Goal: Contribute content

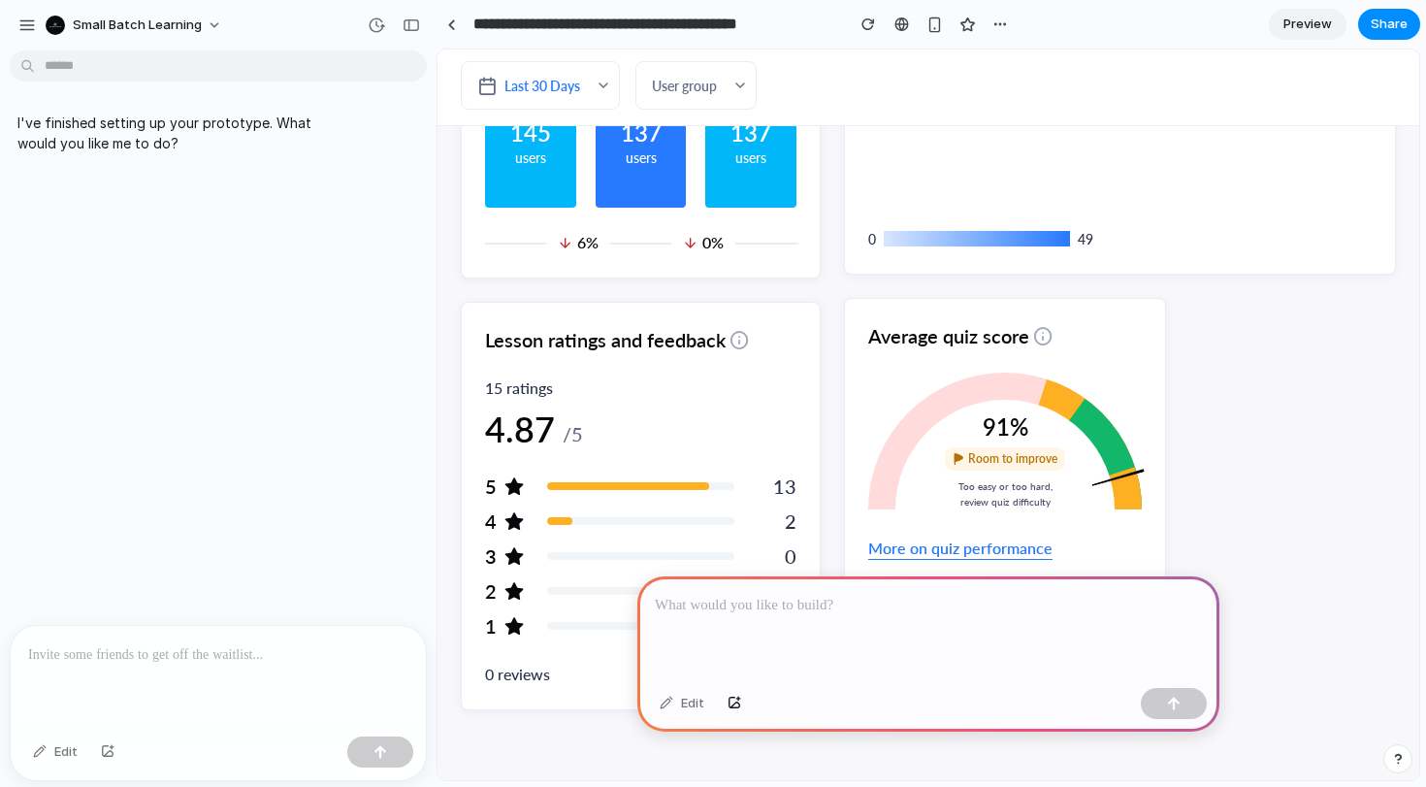
scroll to position [1754, 0]
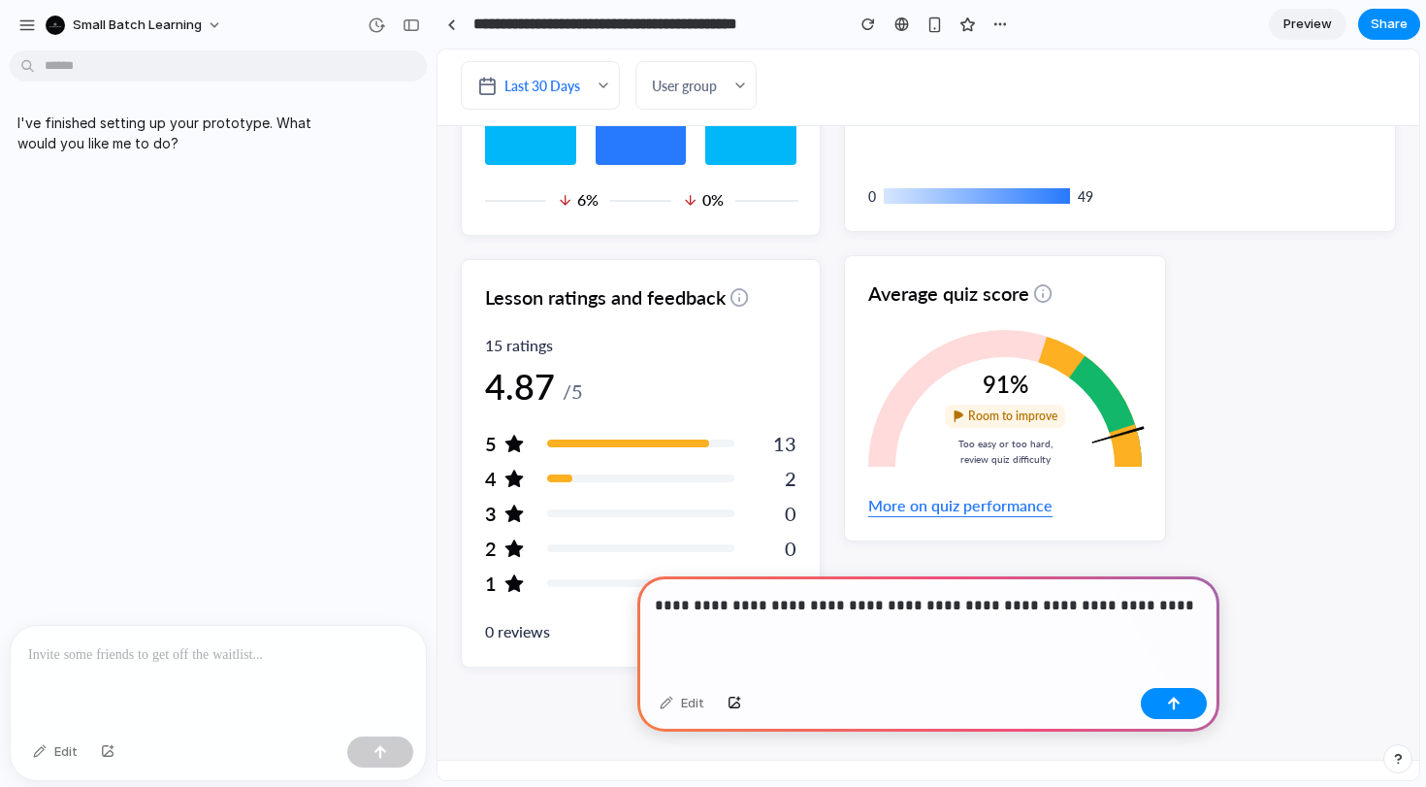
click at [1021, 606] on p "**********" at bounding box center [928, 605] width 547 height 23
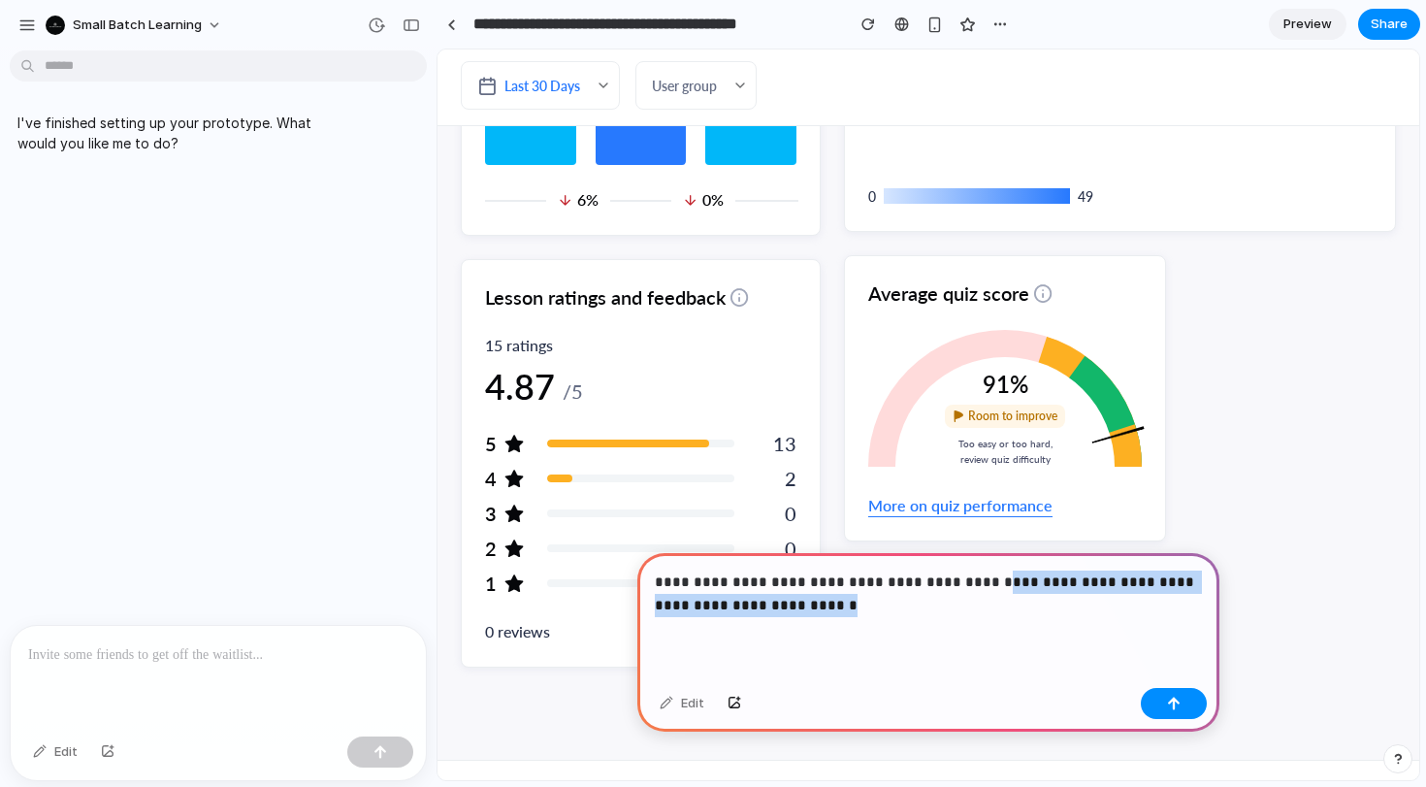
drag, startPoint x: 941, startPoint y: 606, endPoint x: 980, endPoint y: 575, distance: 49.7
click at [980, 575] on p "**********" at bounding box center [928, 594] width 547 height 47
click at [1071, 582] on p "**********" at bounding box center [928, 594] width 547 height 47
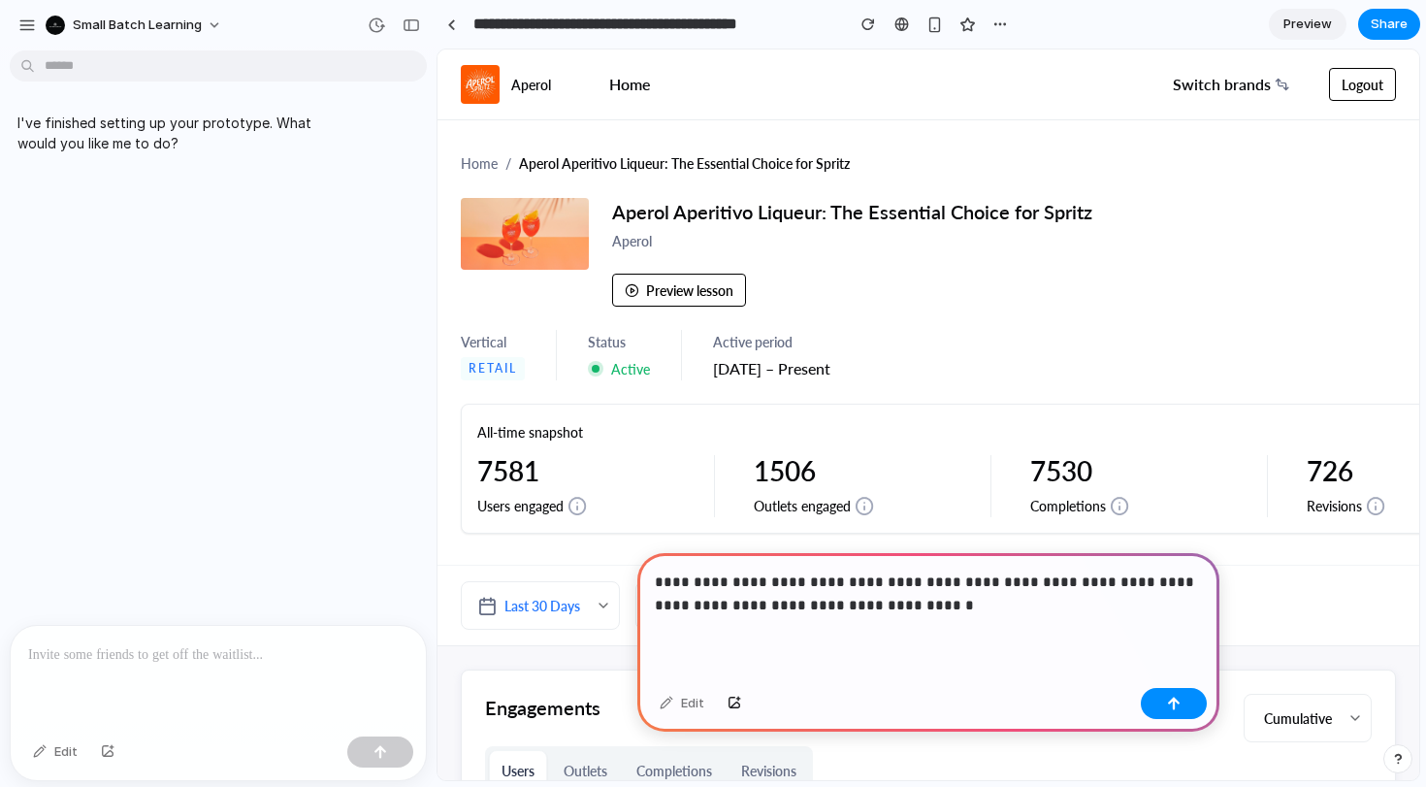
scroll to position [28, 0]
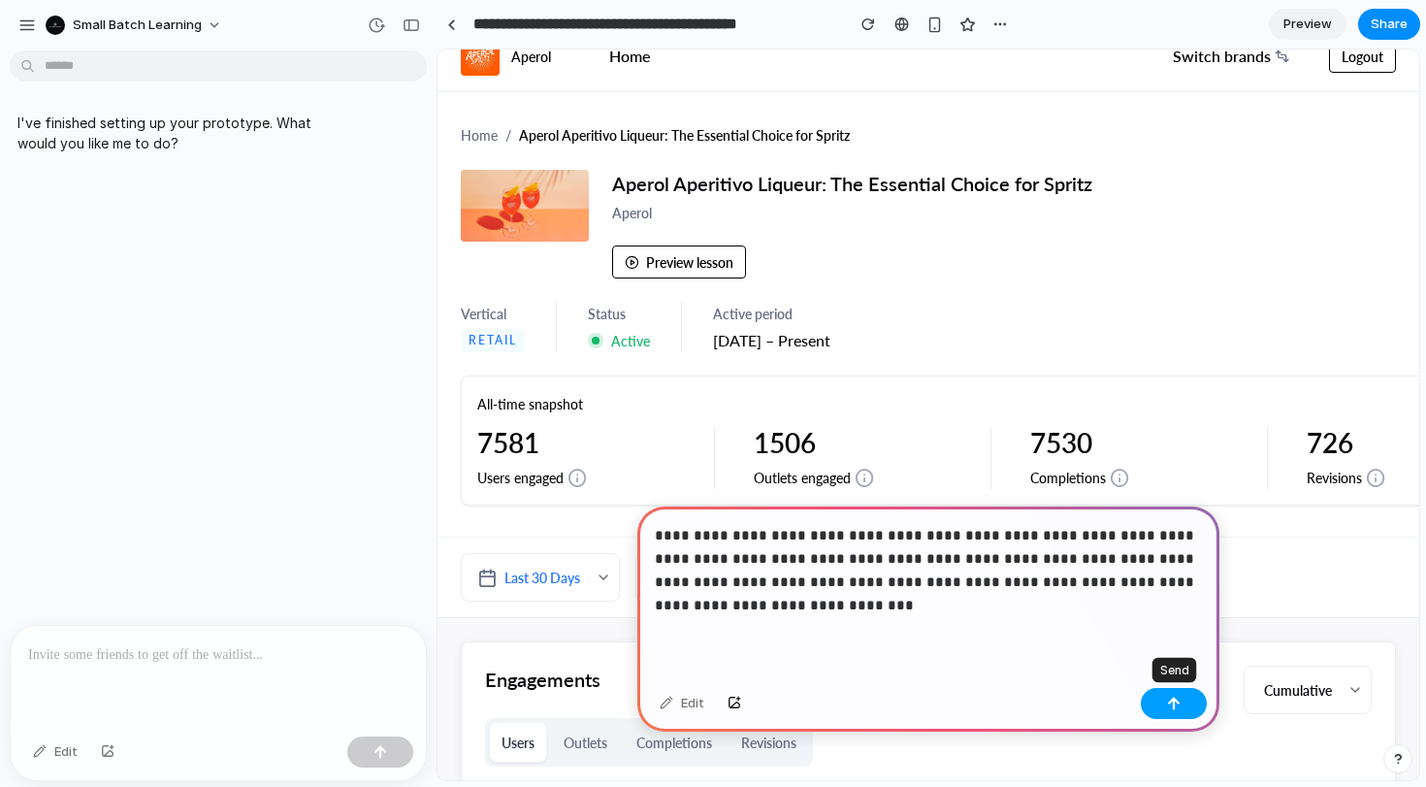
click at [1176, 709] on div "button" at bounding box center [1174, 704] width 14 height 14
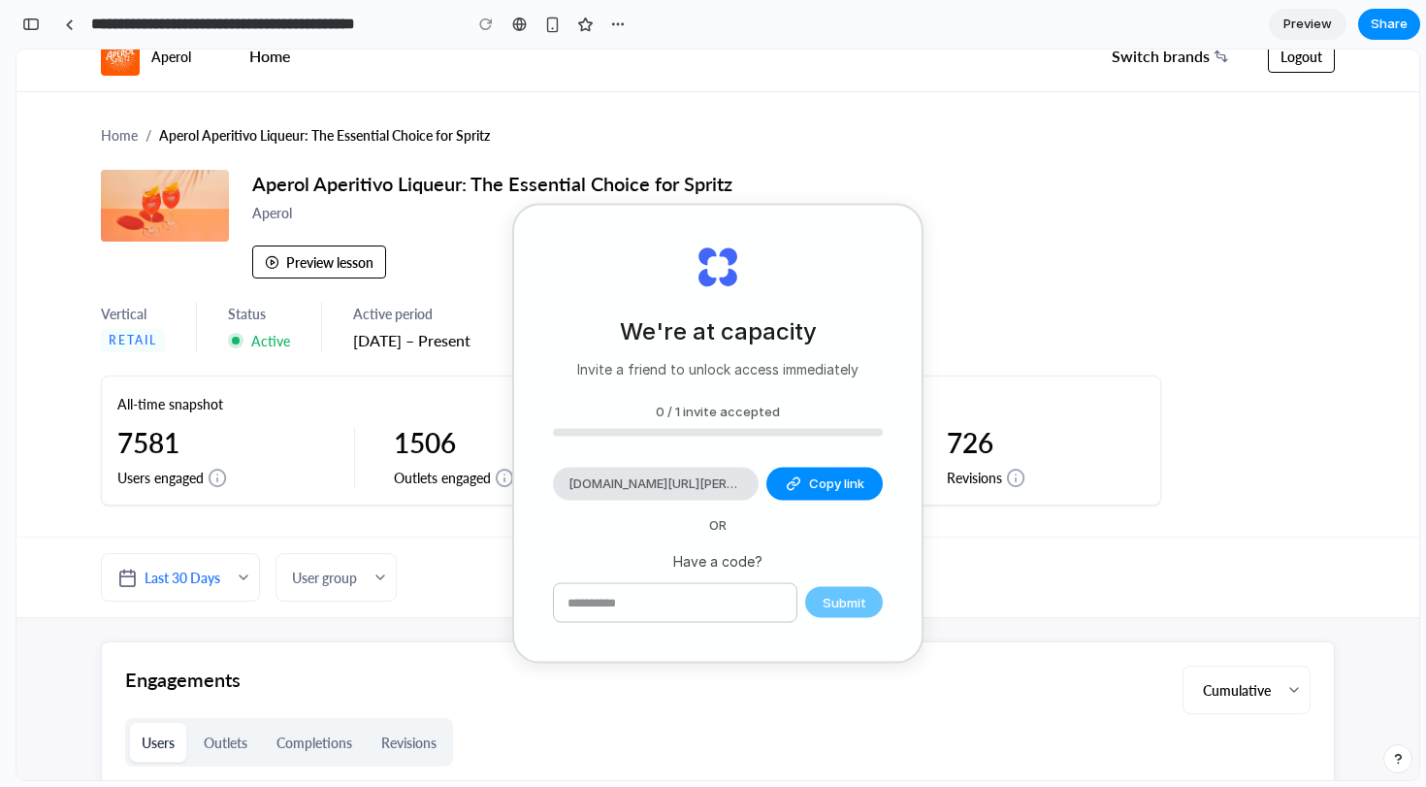
scroll to position [0, 0]
type input "**********"
click at [847, 598] on div "Submit" at bounding box center [718, 602] width 330 height 41
click at [771, 589] on input "text" at bounding box center [675, 602] width 243 height 39
click at [1036, 376] on div "All-time snapshot 7581 Users engaged Users engaged The total number of unique u…" at bounding box center [631, 441] width 1061 height 130
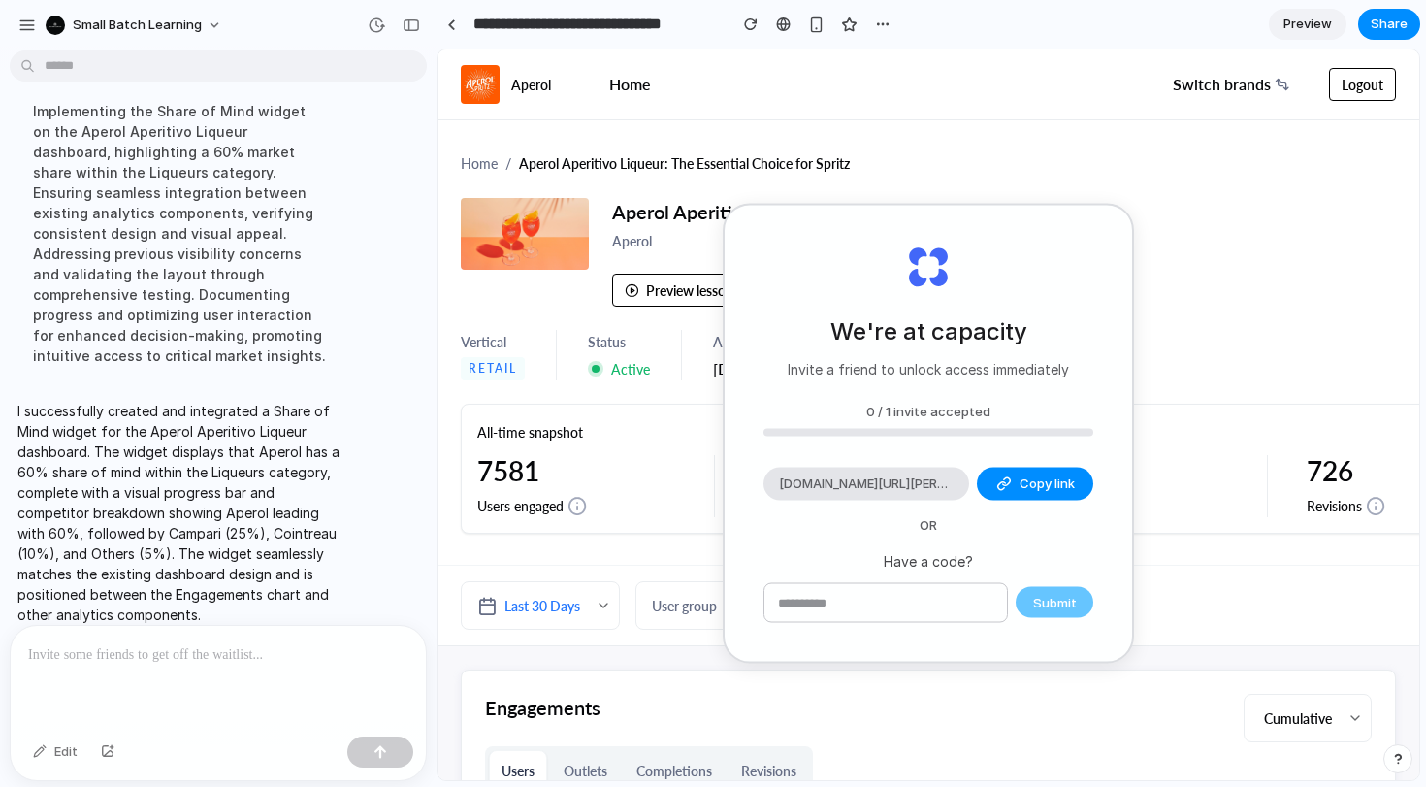
click at [1174, 164] on div "Home / Aperol Aperitivo Liqueur: The Essential Choice for Spritz" at bounding box center [928, 162] width 935 height 23
click at [1116, 230] on div "We're at capacity Invite a friend to unlock access immediately 0 / 1 invite acc…" at bounding box center [929, 434] width 408 height 456
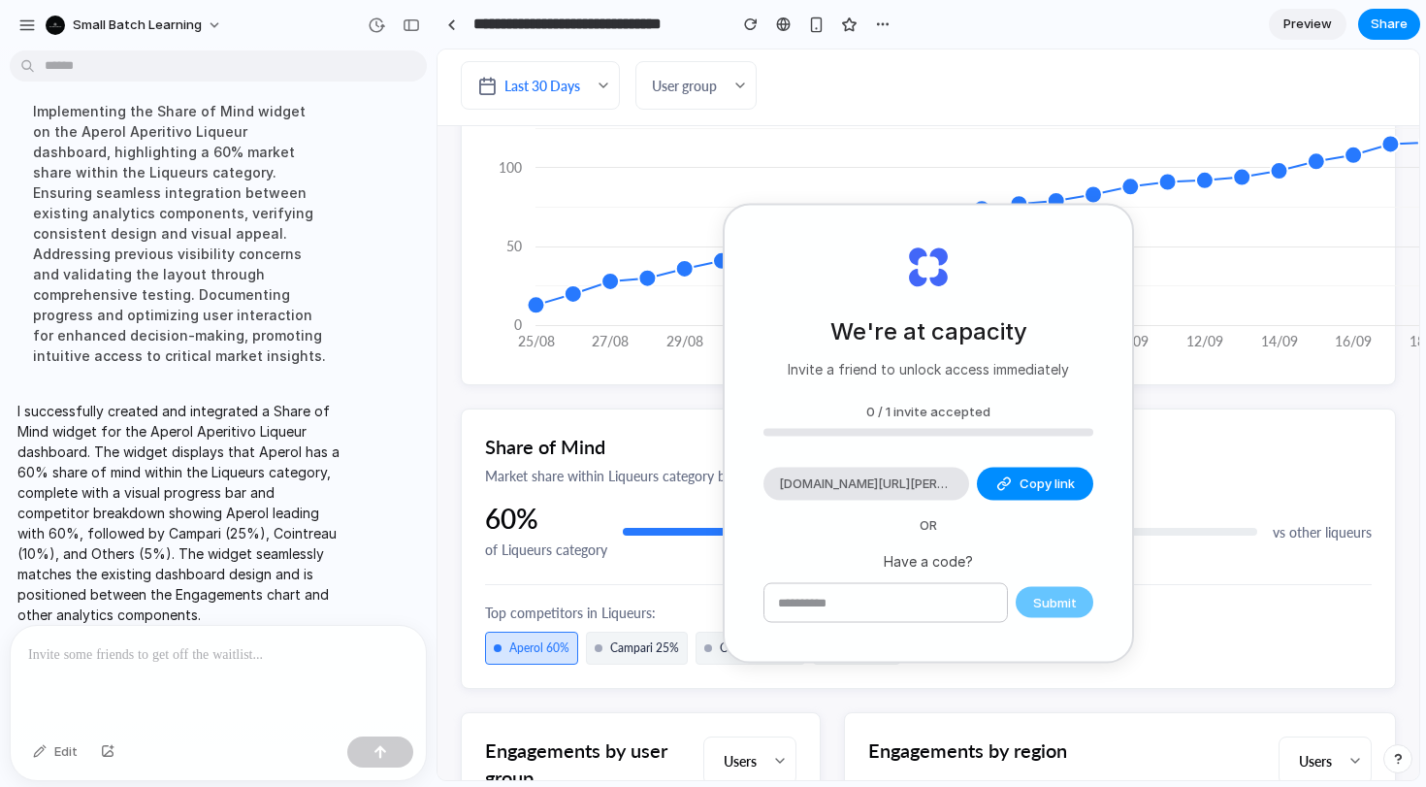
scroll to position [898, 0]
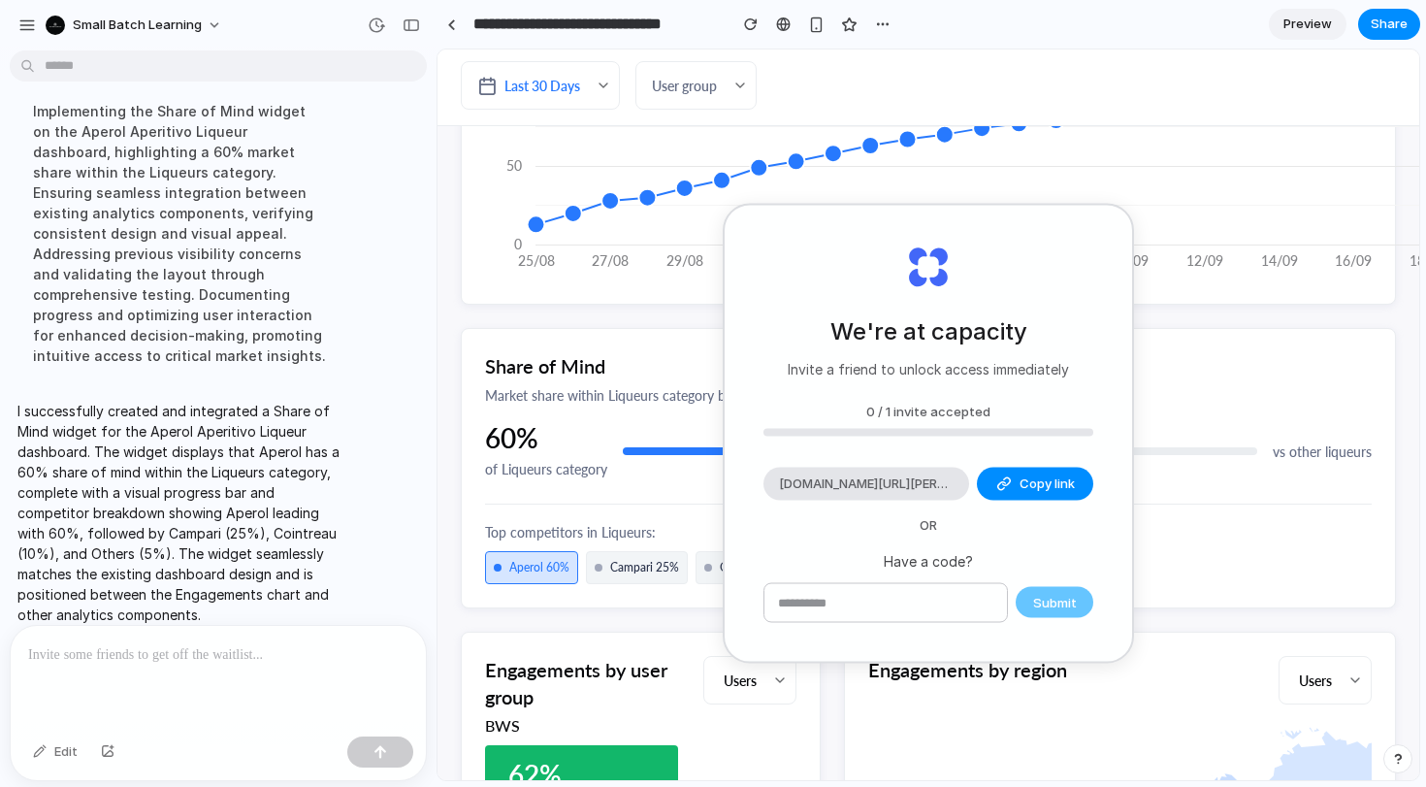
drag, startPoint x: 1063, startPoint y: 215, endPoint x: 1003, endPoint y: 376, distance: 171.0
click at [1003, 376] on div "We're at capacity Invite a friend to unlock access immediately 0 / 1 invite acc…" at bounding box center [929, 434] width 408 height 456
click at [1197, 413] on div "Share of Mind Market share within Liqueurs category based on user engagement 60…" at bounding box center [928, 468] width 935 height 280
click at [1019, 472] on button "Copy link" at bounding box center [1035, 484] width 116 height 33
click at [1007, 563] on p "Have a code?" at bounding box center [929, 560] width 330 height 20
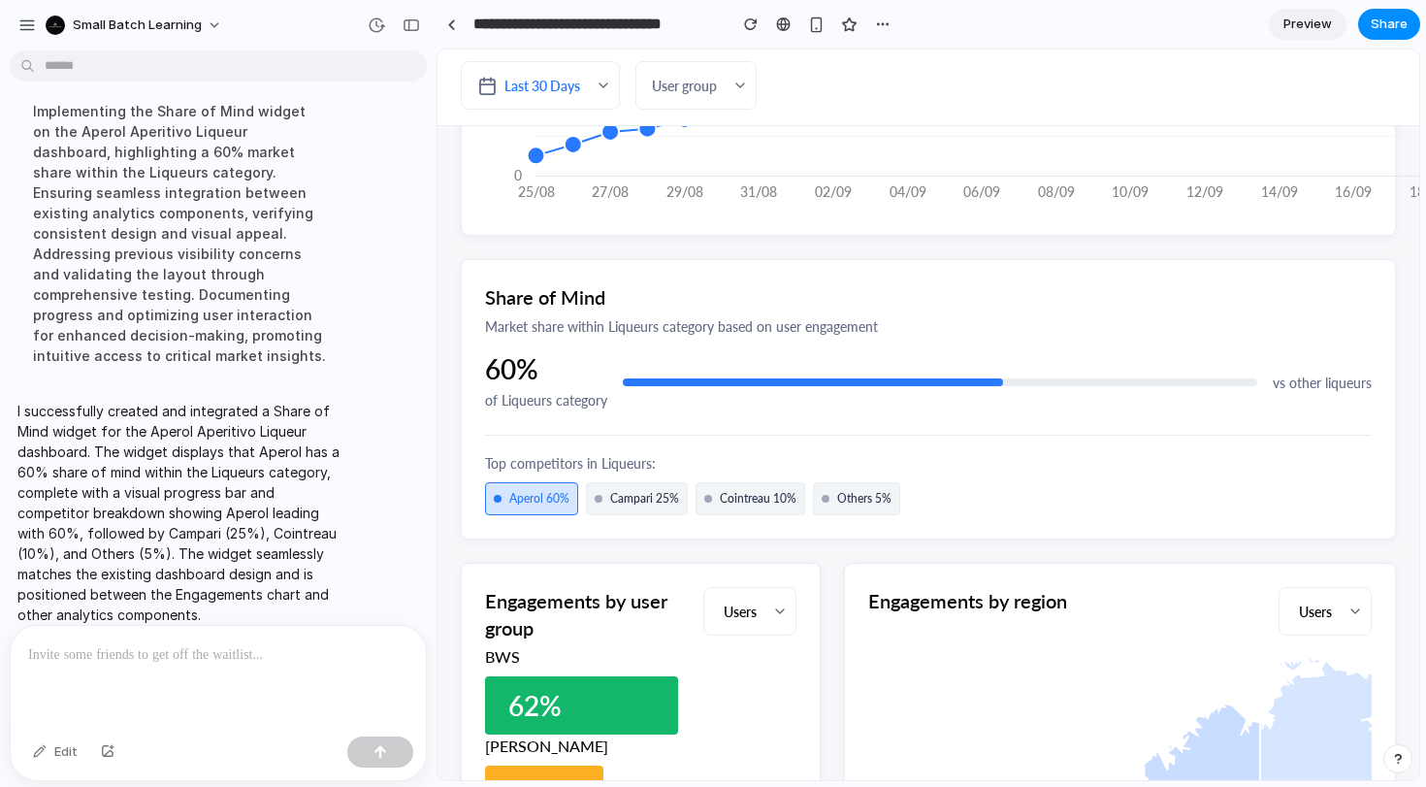
scroll to position [715, 0]
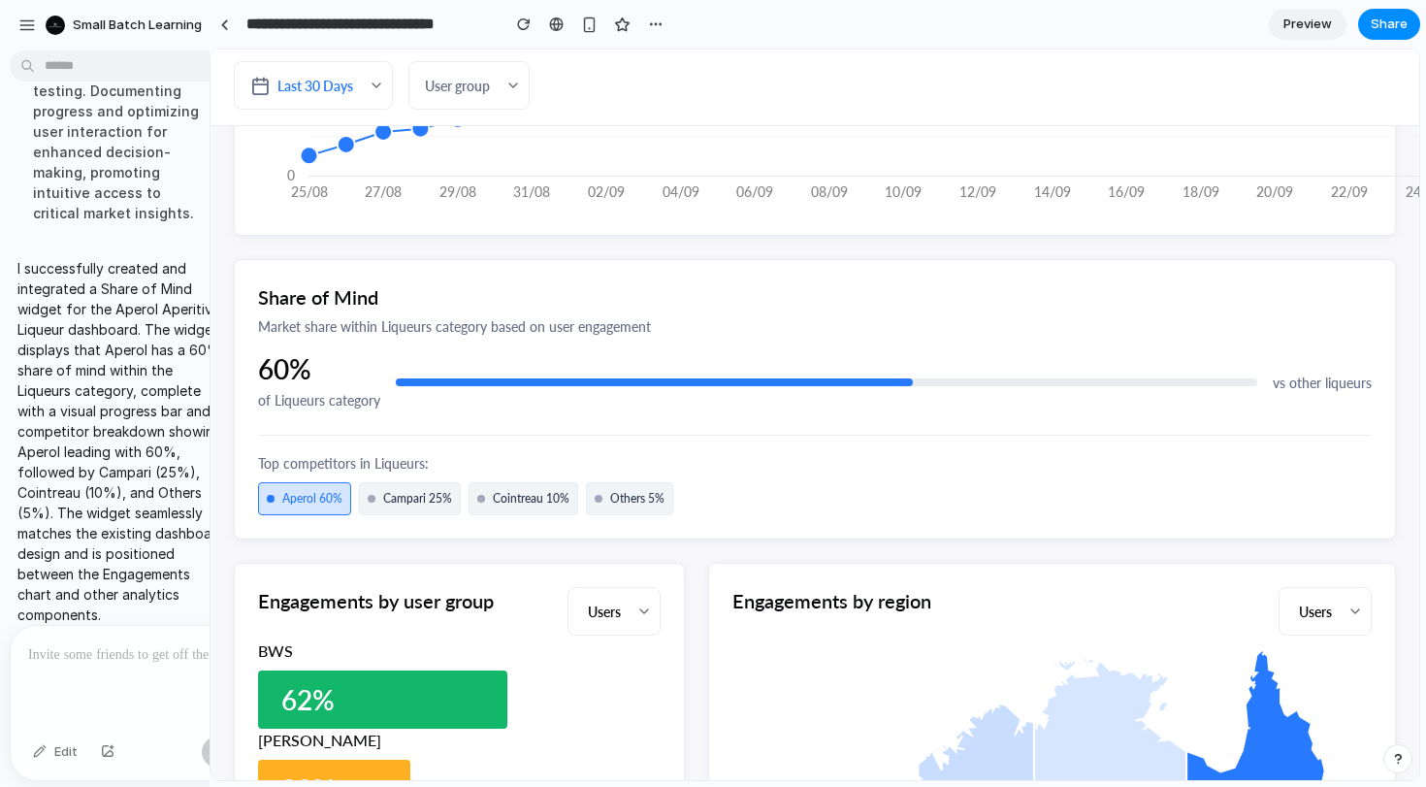
drag, startPoint x: 431, startPoint y: 303, endPoint x: 210, endPoint y: 279, distance: 222.5
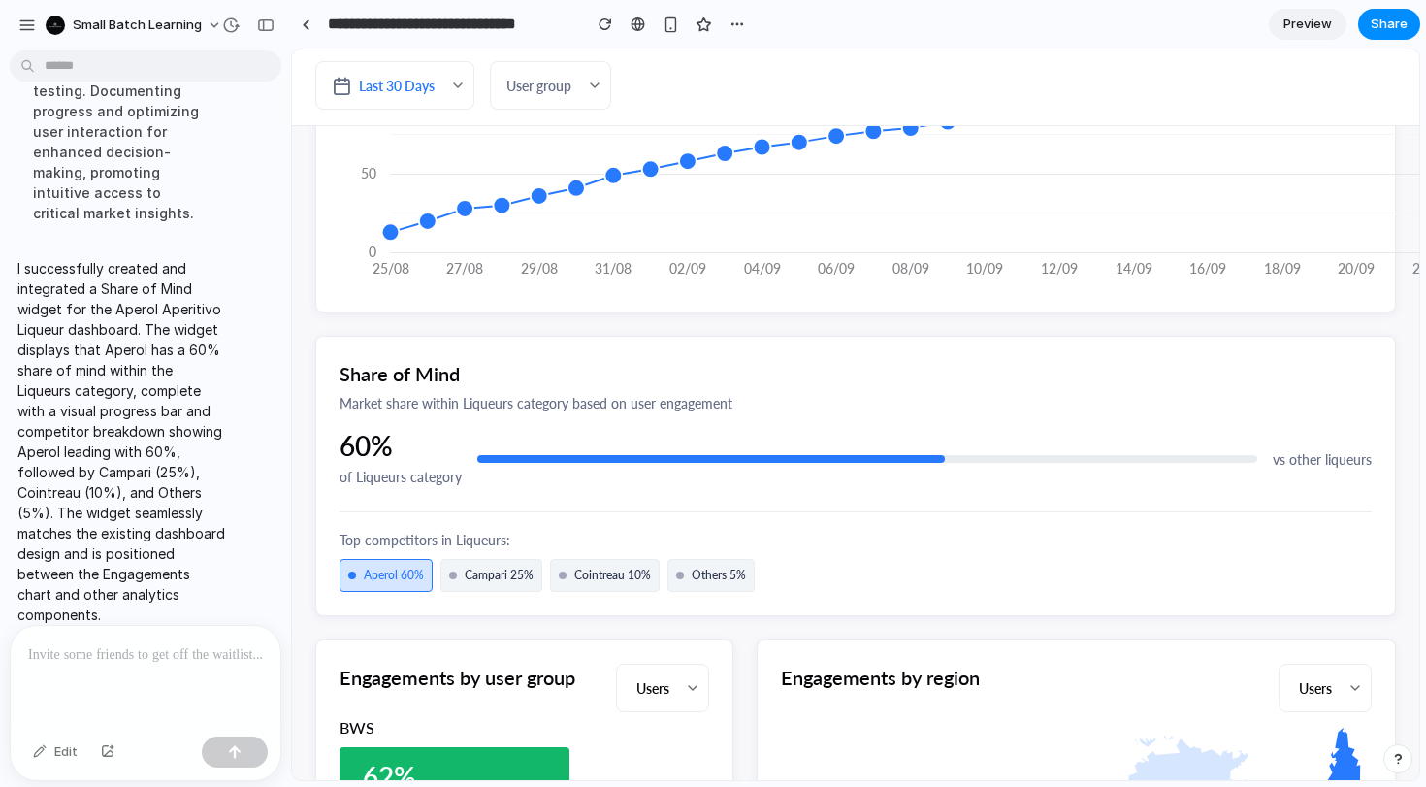
scroll to position [876, 0]
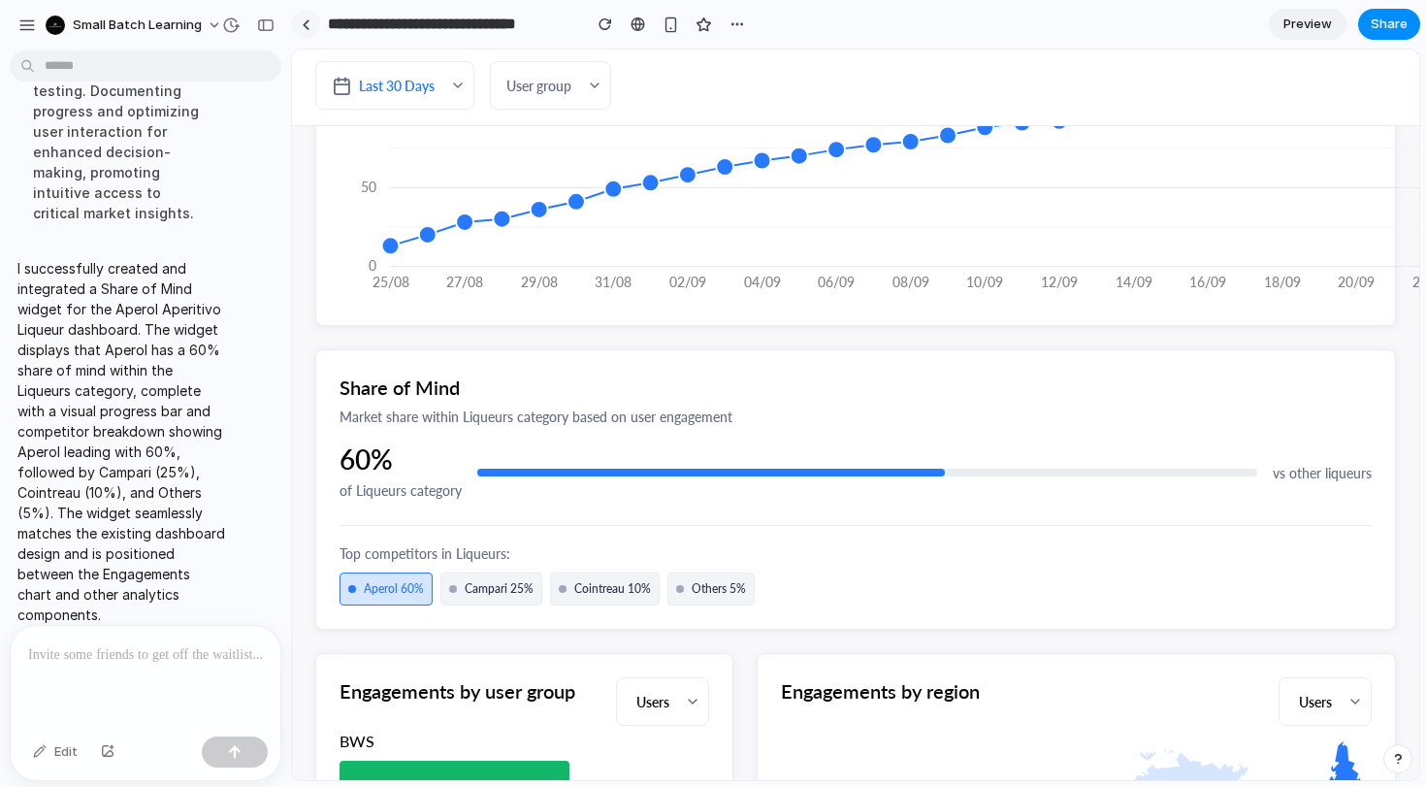
click at [306, 23] on div at bounding box center [306, 24] width 9 height 11
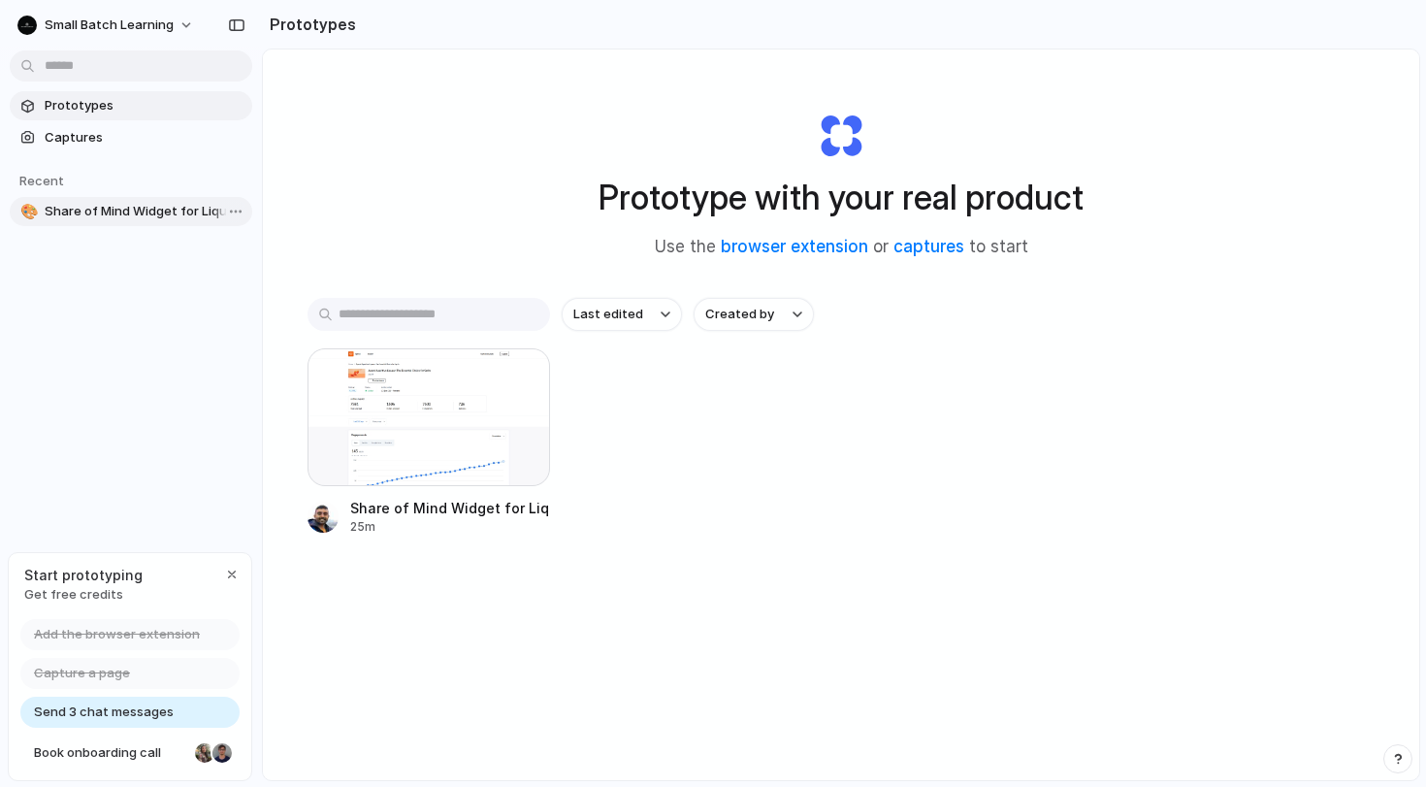
click at [125, 208] on span "Share of Mind Widget for Liquors" at bounding box center [145, 211] width 200 height 19
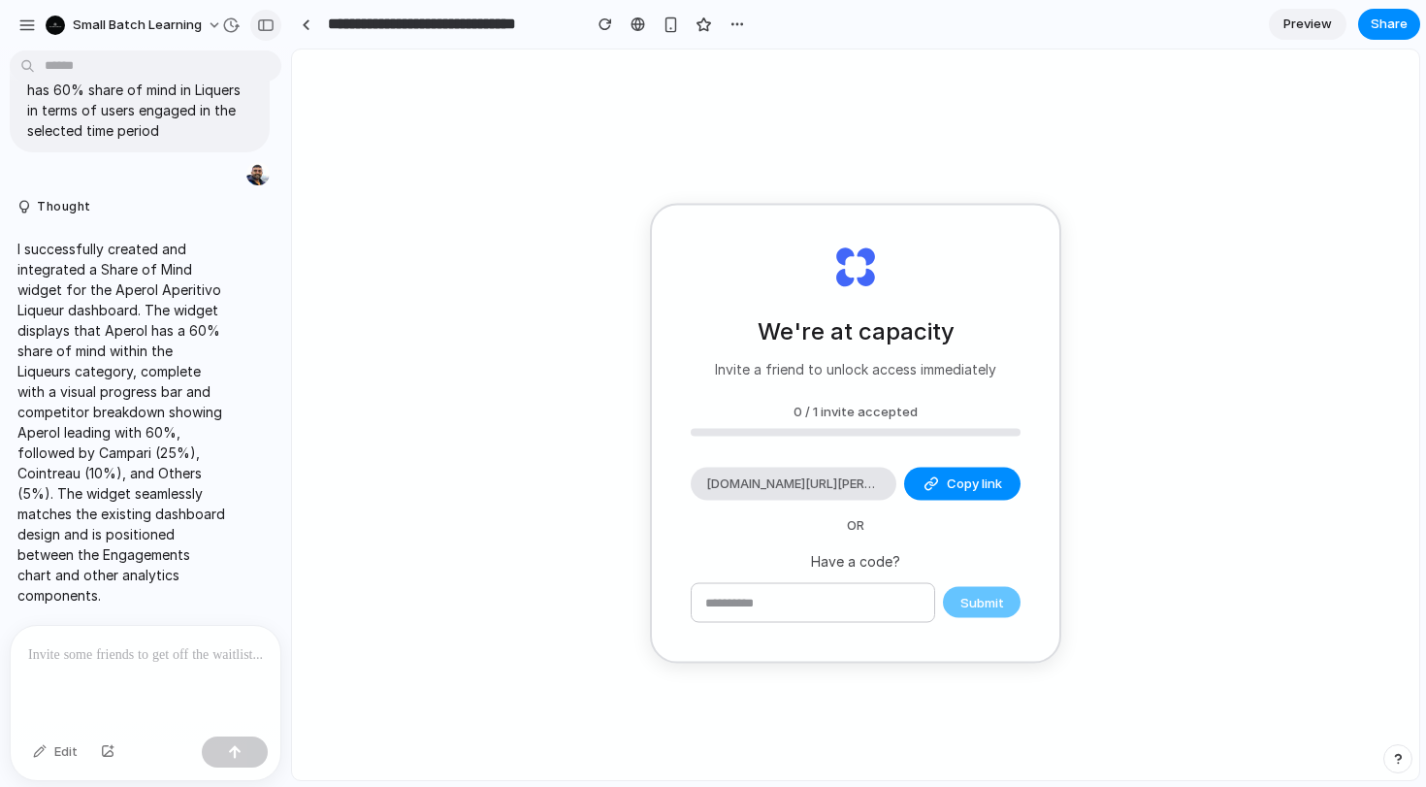
click at [268, 23] on div "button" at bounding box center [265, 25] width 17 height 14
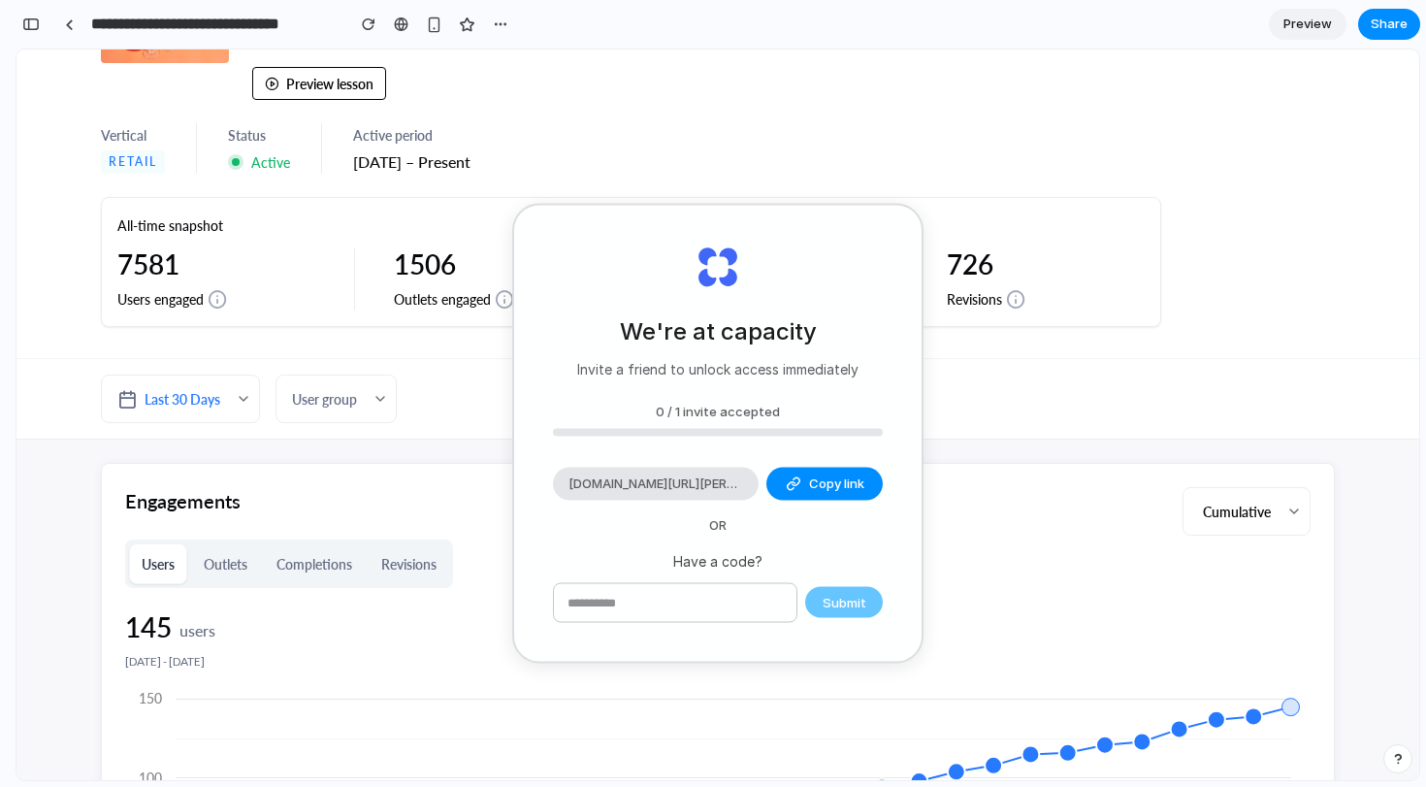
scroll to position [203, 0]
